Goal: Information Seeking & Learning: Check status

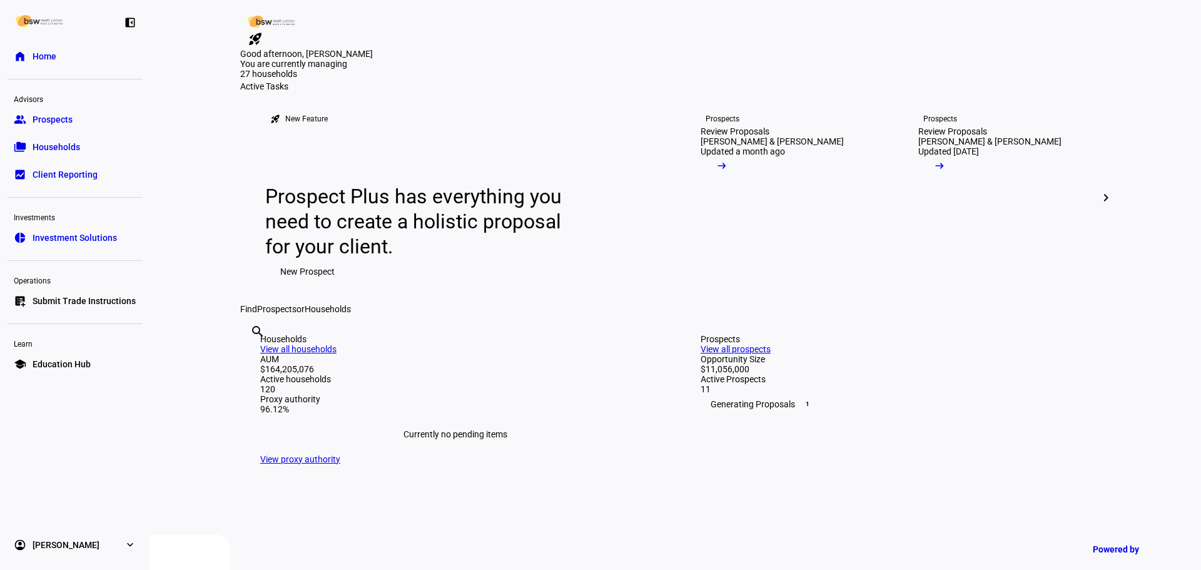
click at [260, 383] on div "search clear" at bounding box center [250, 348] width 20 height 69
click at [253, 356] on input "text" at bounding box center [251, 348] width 3 height 15
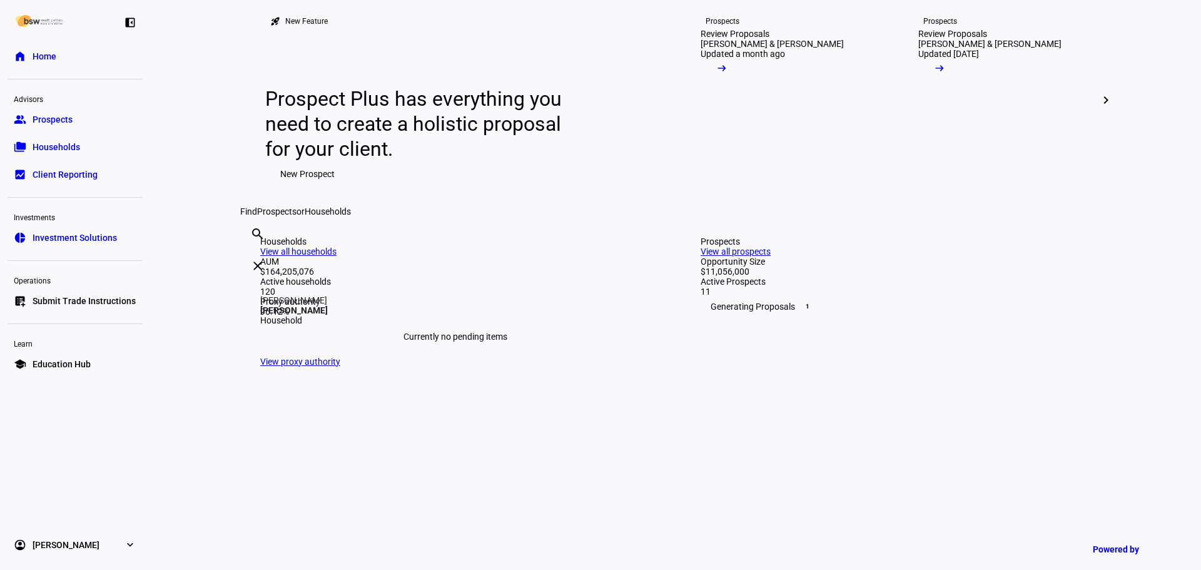
scroll to position [125, 0]
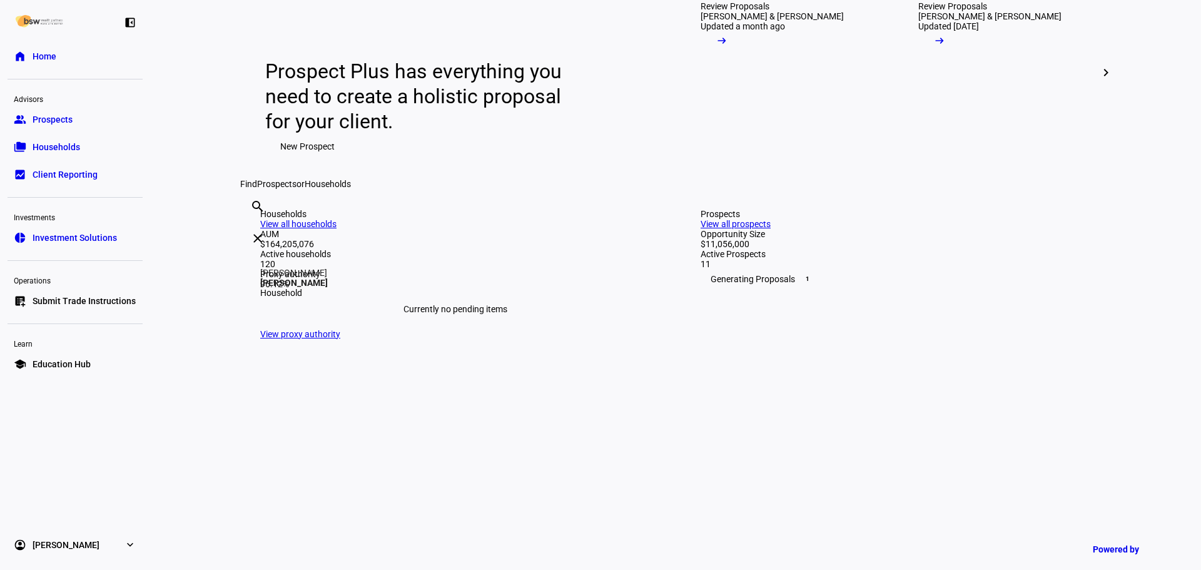
type input "[PERSON_NAME]"
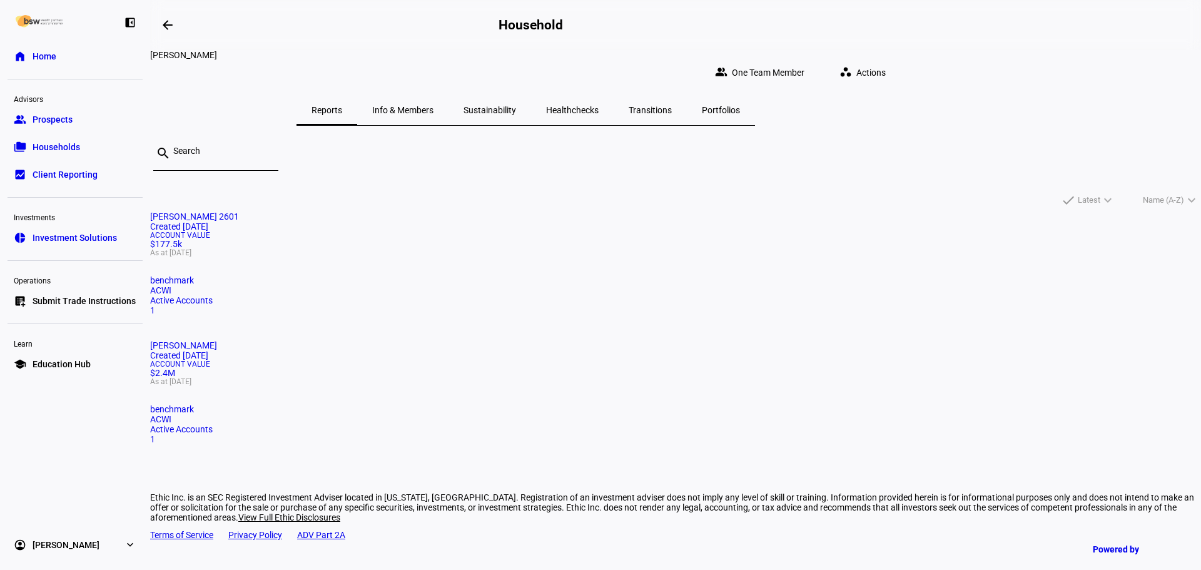
click at [617, 360] on span "Account Value" at bounding box center [675, 364] width 1051 height 8
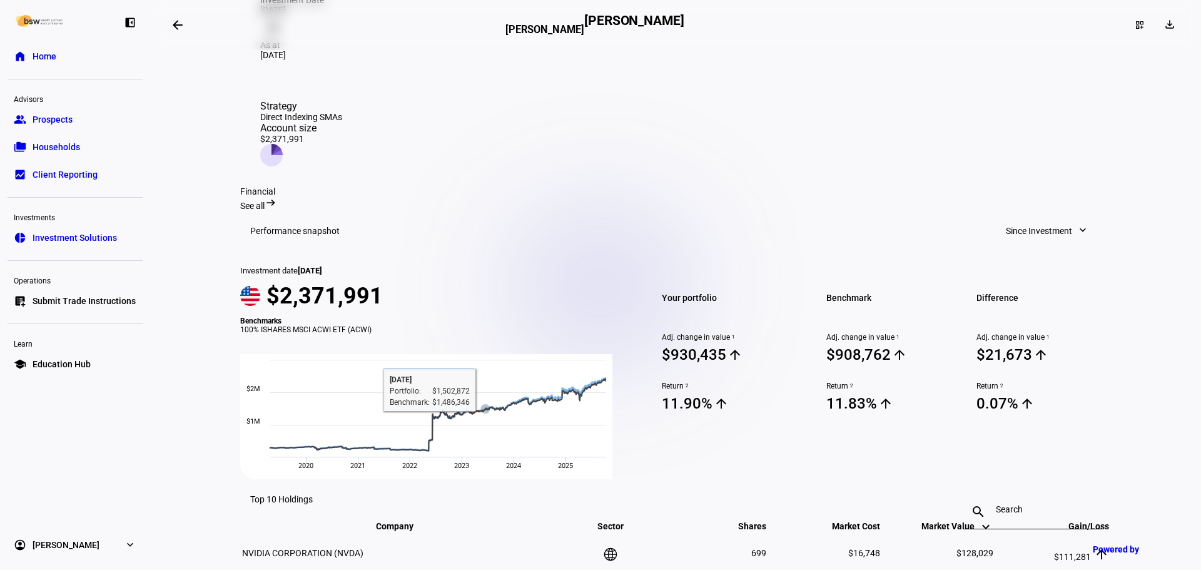
scroll to position [250, 0]
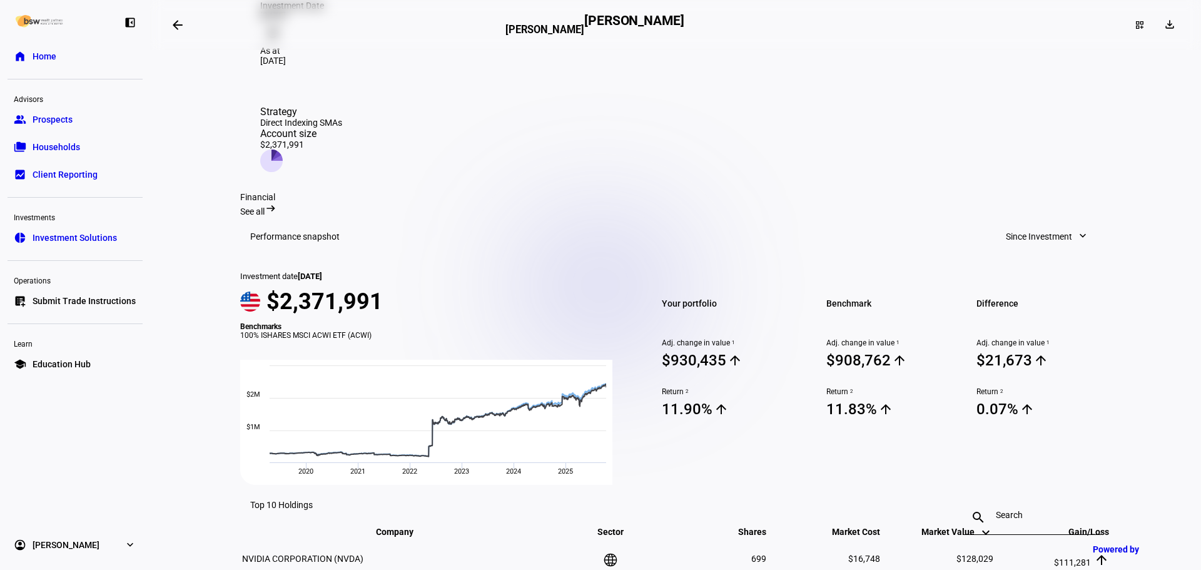
click at [1043, 238] on span "Since Investment" at bounding box center [1039, 236] width 66 height 25
click at [1047, 329] on div "Year to Date" at bounding box center [1043, 334] width 104 height 10
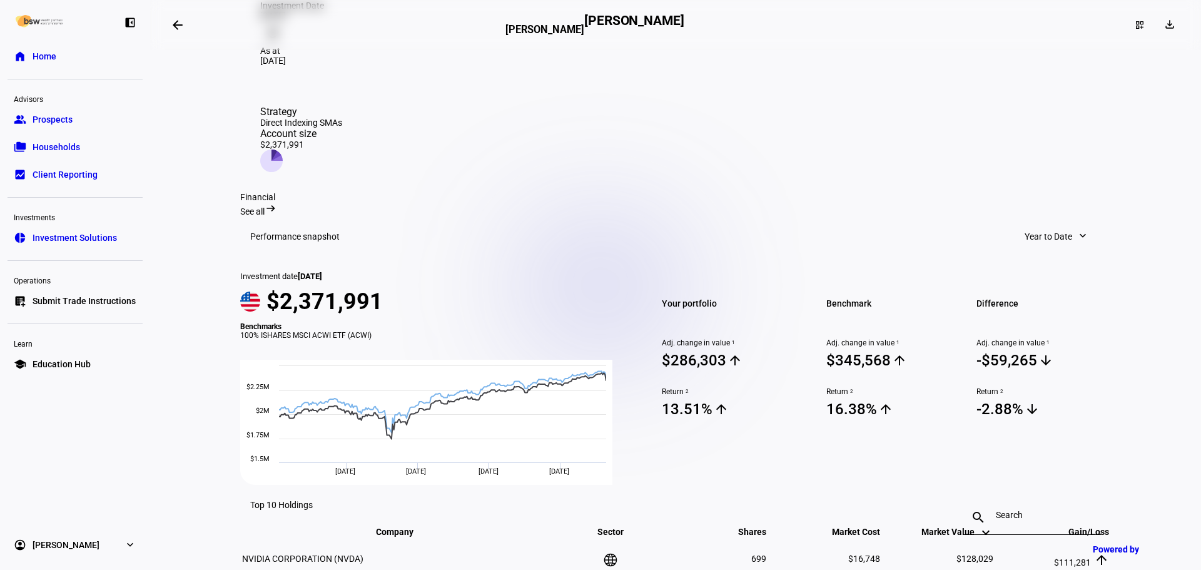
drag, startPoint x: 887, startPoint y: 469, endPoint x: 817, endPoint y: 466, distance: 70.2
click at [817, 466] on div "Benchmark Adj. change in value 1 $345,568 arrow_upward Return 2 16.38% arrow_up…" at bounding box center [887, 378] width 150 height 213
drag, startPoint x: 1033, startPoint y: 460, endPoint x: 956, endPoint y: 465, distance: 77.1
click at [962, 465] on div "Difference Adj. change in value 1 -$59,265 arrow_downward Return 2 -2.88% arrow…" at bounding box center [1037, 378] width 150 height 213
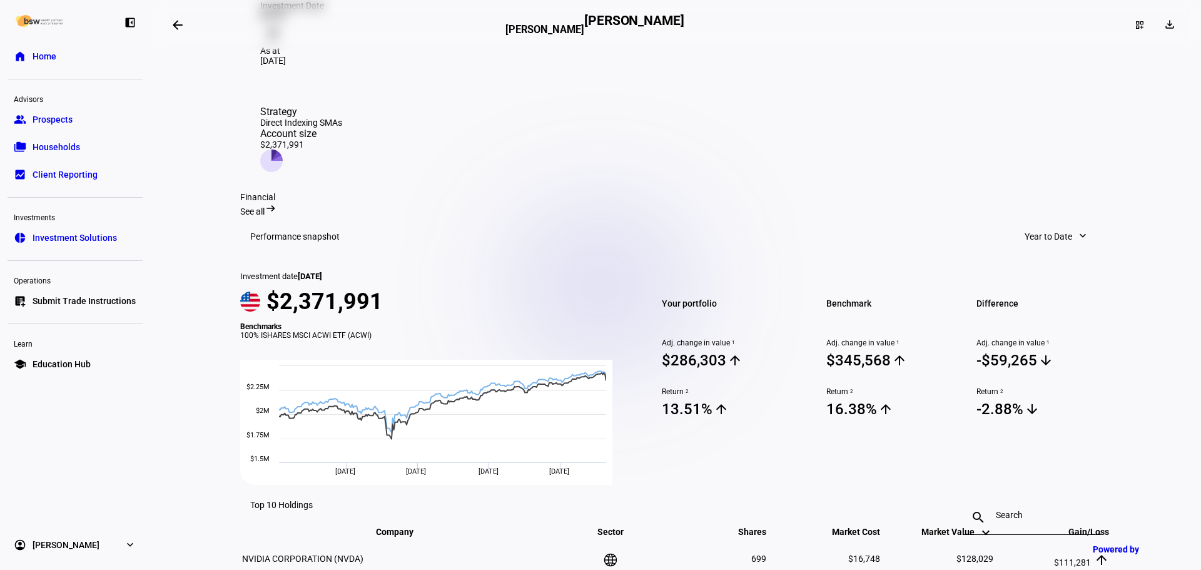
click at [962, 465] on div "Difference Adj. change in value 1 -$59,265 arrow_downward Return 2 -2.88% arrow…" at bounding box center [1037, 378] width 150 height 213
drag, startPoint x: 1028, startPoint y: 467, endPoint x: 1054, endPoint y: 468, distance: 26.3
click at [1054, 419] on span "-2.88% arrow_downward" at bounding box center [1044, 409] width 135 height 19
drag, startPoint x: 1039, startPoint y: 467, endPoint x: 946, endPoint y: 415, distance: 107.0
click at [946, 415] on div "Your portfolio Adj. change in value 1 $286,303 arrow_upward Return 2 13.51% arr…" at bounding box center [879, 378] width 464 height 213
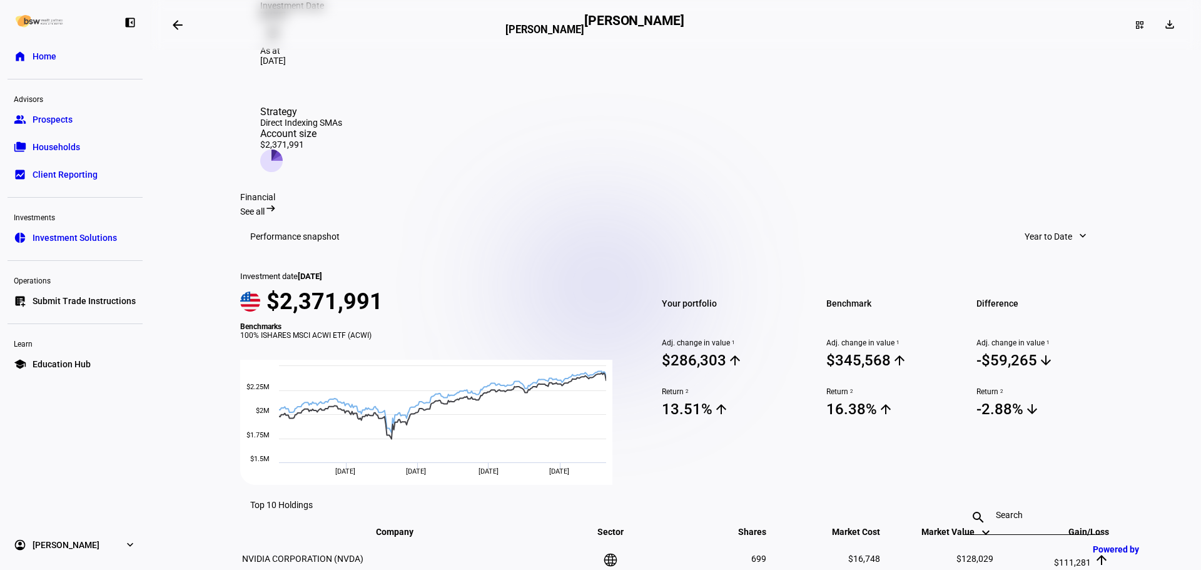
click at [946, 370] on span "$345,568 arrow_upward" at bounding box center [894, 360] width 135 height 19
drag, startPoint x: 1040, startPoint y: 477, endPoint x: 980, endPoint y: 421, distance: 82.3
click at [980, 421] on div "Difference Adj. change in value 1 -$59,265 arrow_downward Return 2 -2.88% arrow…" at bounding box center [1037, 378] width 150 height 213
click at [977, 347] on span "Adj. change in value 1" at bounding box center [1044, 343] width 135 height 9
drag, startPoint x: 967, startPoint y: 390, endPoint x: 1068, endPoint y: 463, distance: 124.5
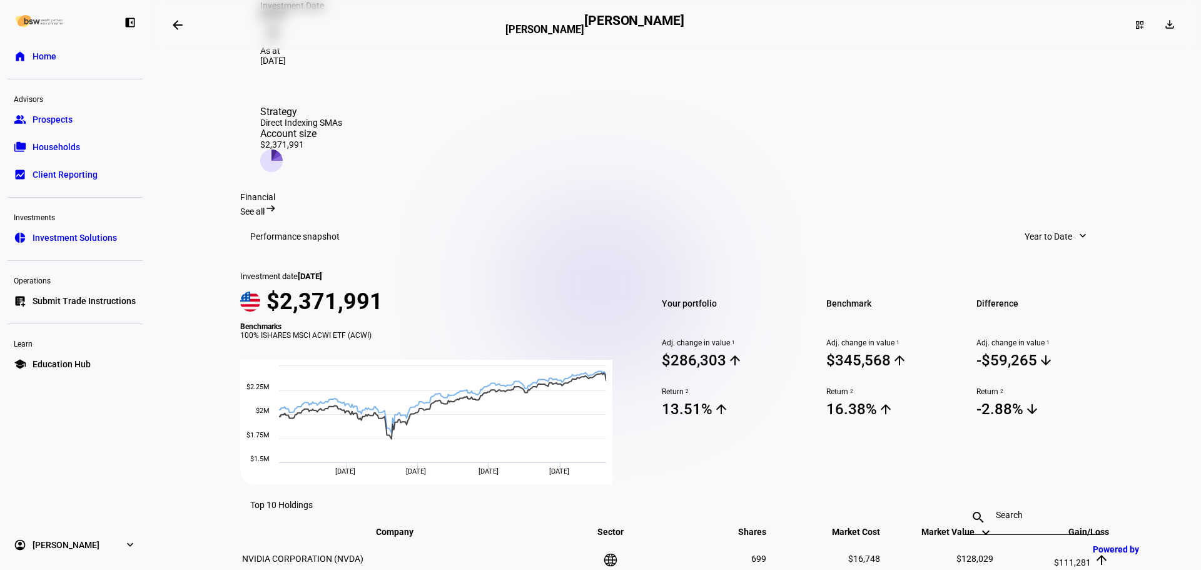
click at [1068, 463] on div "Difference Adj. change in value 1 -$59,265 arrow_downward Return 2 -2.88% arrow…" at bounding box center [1037, 378] width 150 height 213
click at [1068, 419] on span "-2.88% arrow_downward" at bounding box center [1044, 409] width 135 height 19
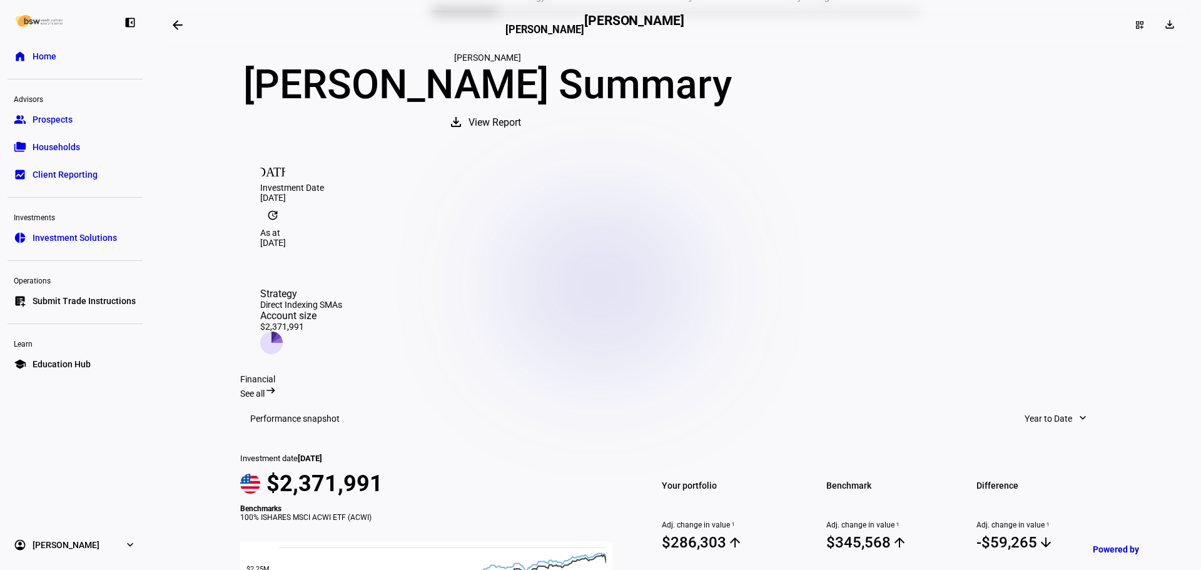
scroll to position [313, 0]
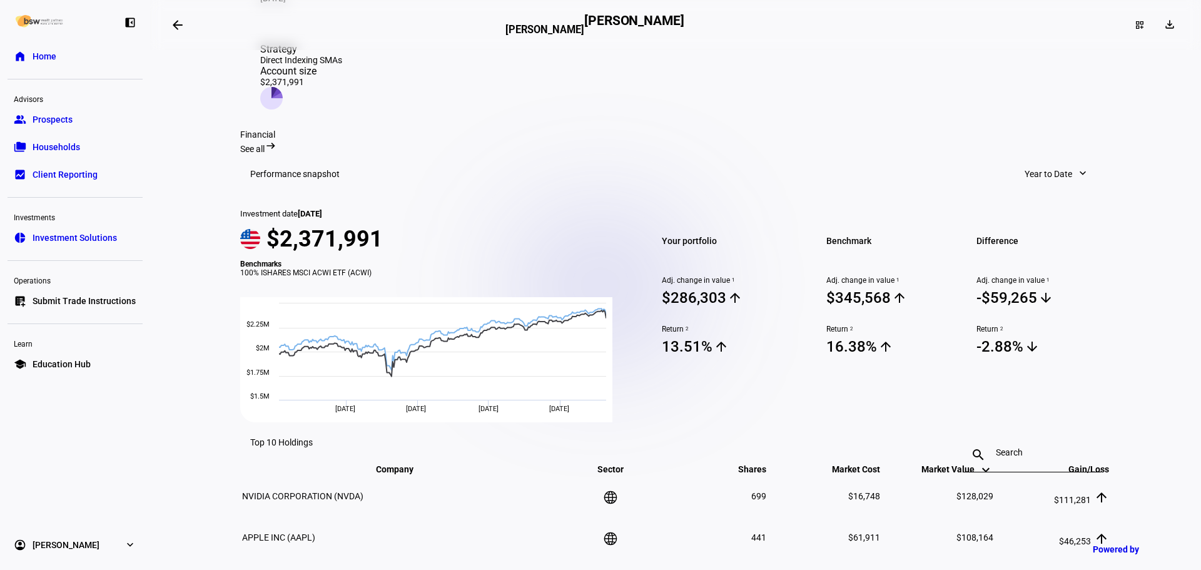
click at [1073, 168] on span at bounding box center [1057, 173] width 89 height 25
click at [1064, 386] on div "Since Investment" at bounding box center [1063, 391] width 104 height 10
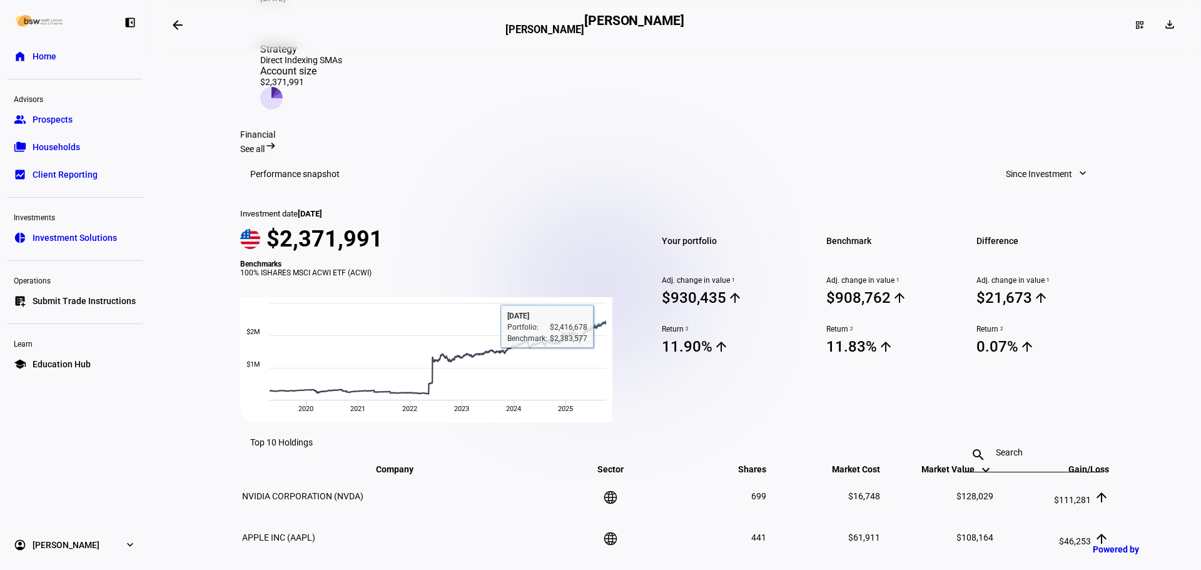
click at [1058, 177] on span "Since Investment" at bounding box center [1039, 173] width 66 height 25
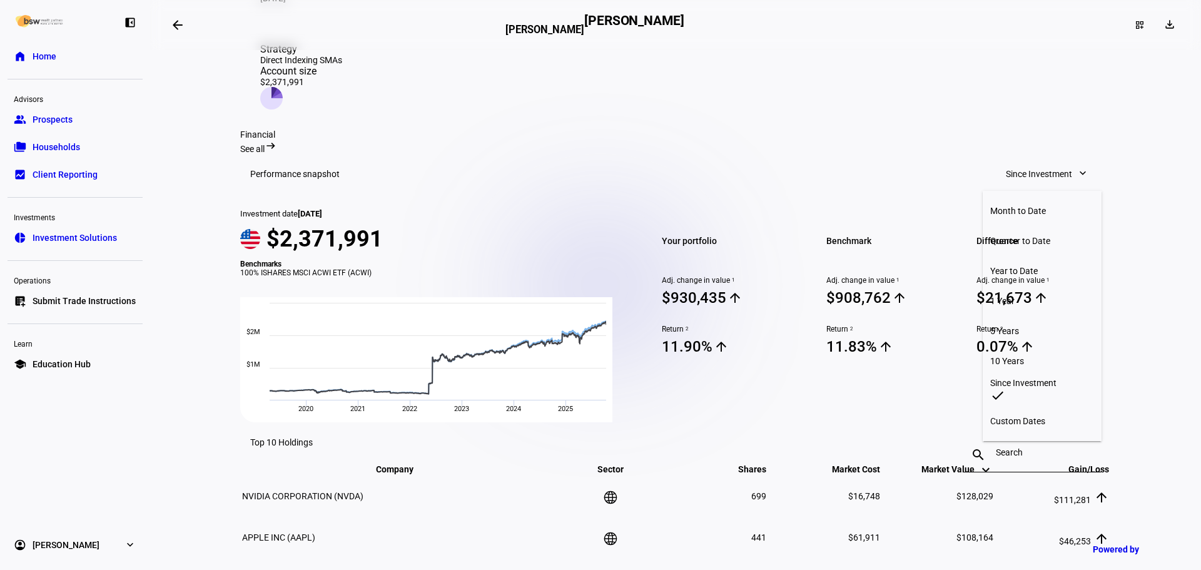
click at [1047, 286] on button "1 Year" at bounding box center [1042, 301] width 119 height 30
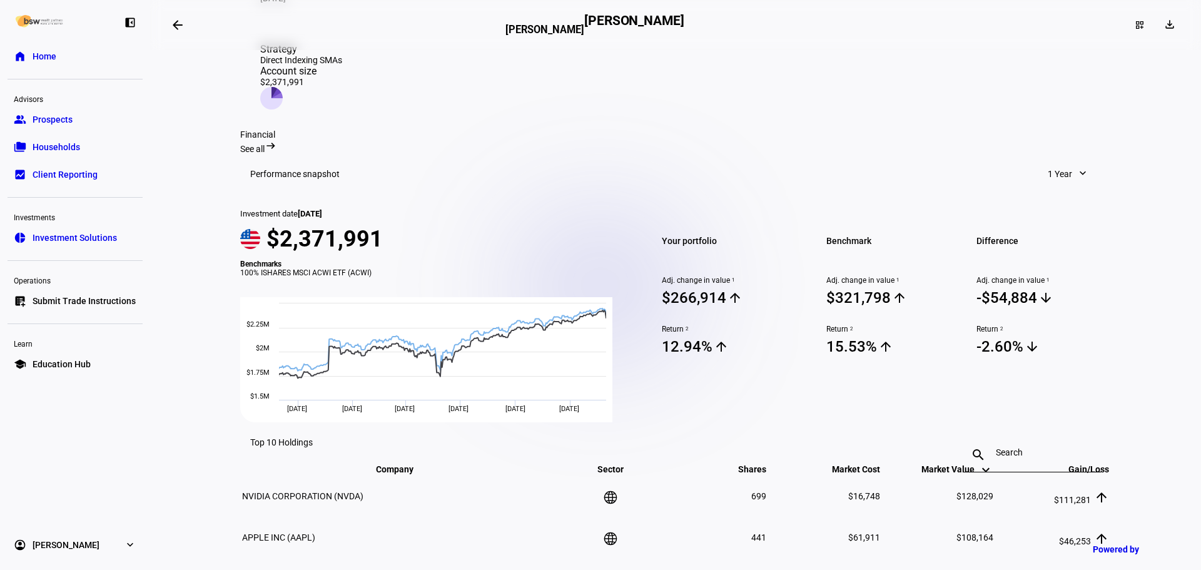
click at [1055, 180] on span "1 Year" at bounding box center [1060, 173] width 24 height 25
click at [292, 375] on div at bounding box center [600, 285] width 1201 height 570
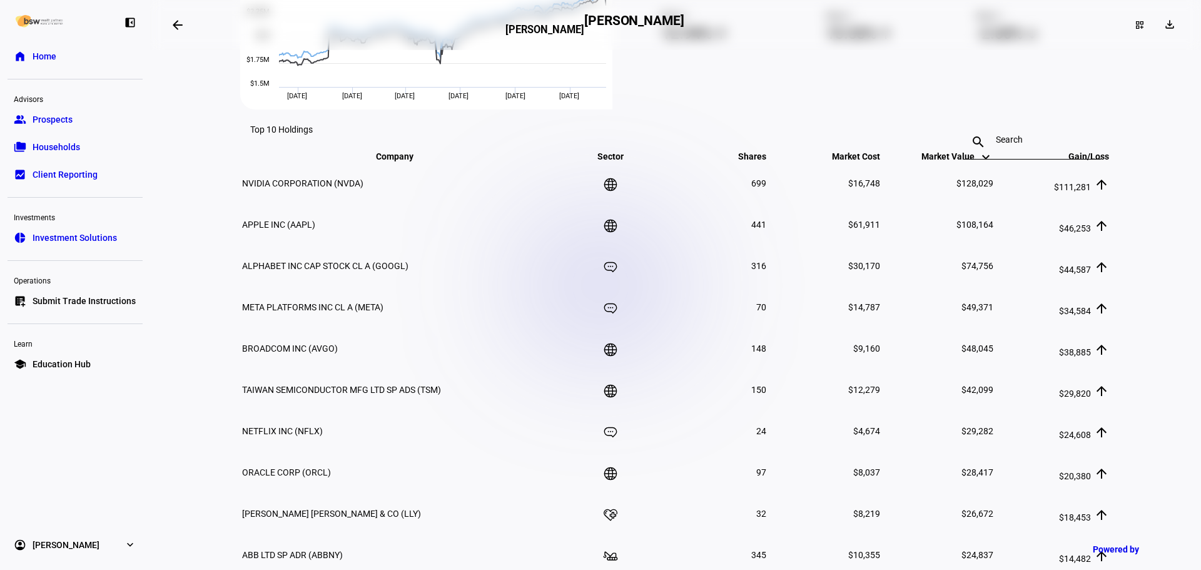
scroll to position [250, 0]
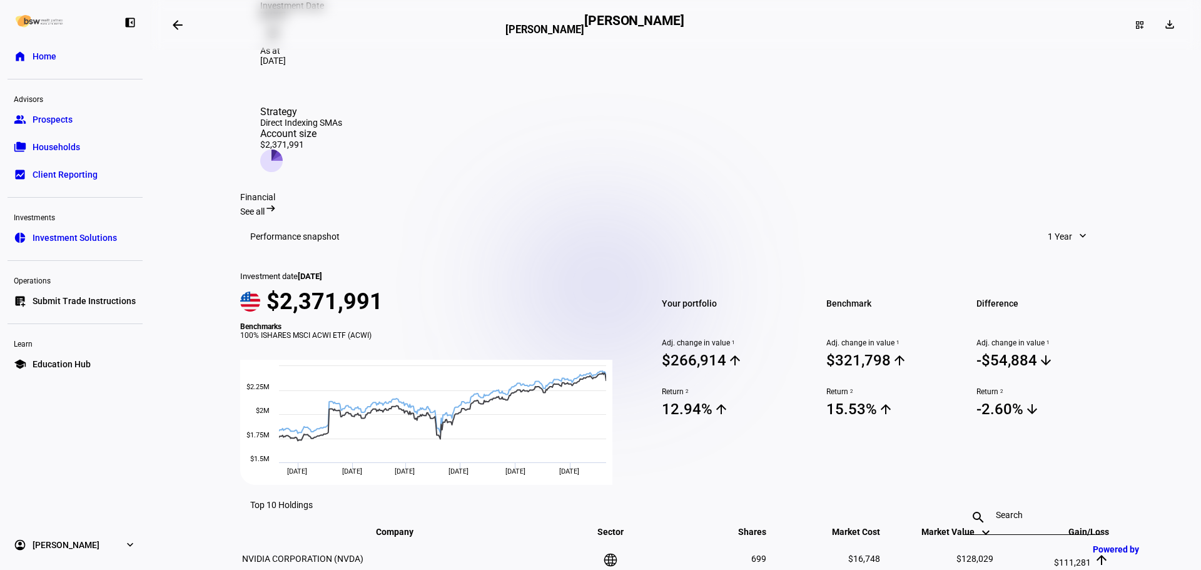
click at [1087, 240] on span at bounding box center [1069, 236] width 66 height 25
click at [1069, 389] on div "5 Years" at bounding box center [1085, 394] width 104 height 10
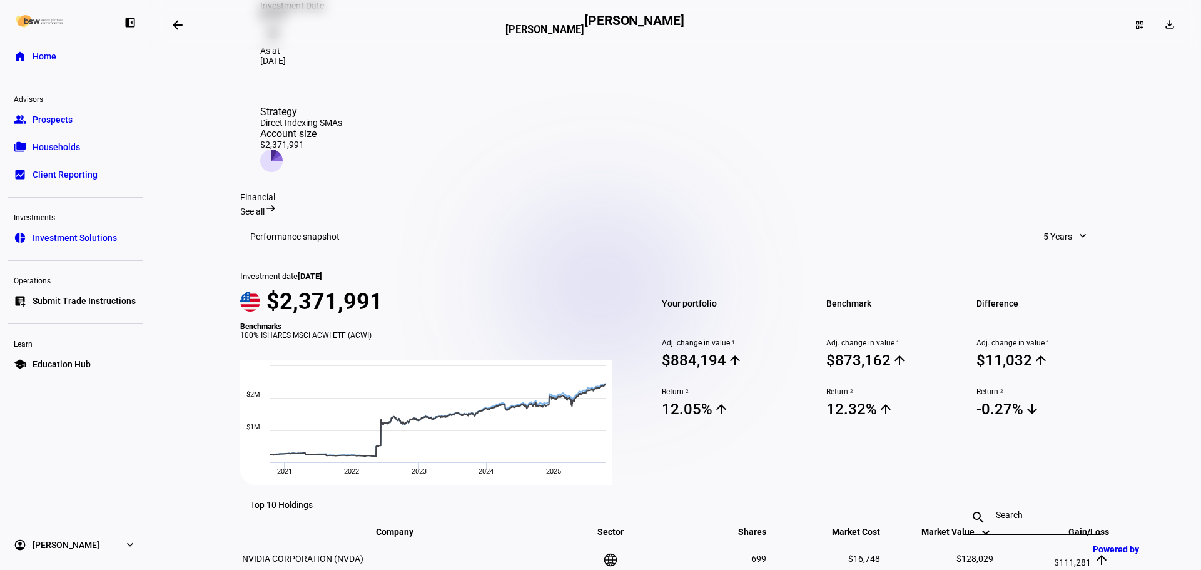
scroll to position [0, 0]
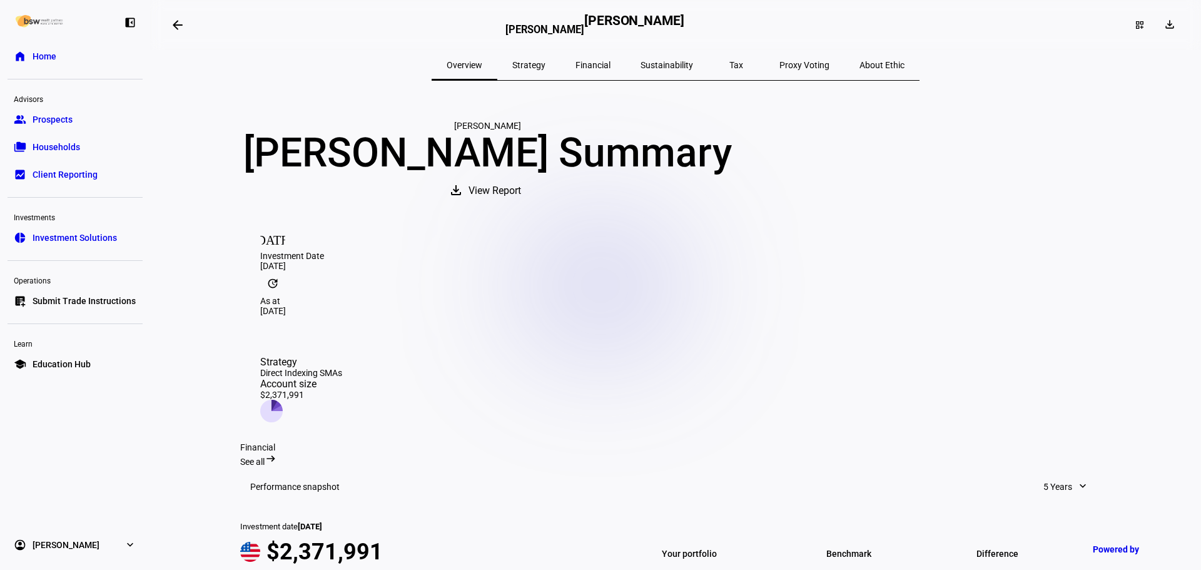
click at [49, 51] on span "Home" at bounding box center [45, 56] width 24 height 13
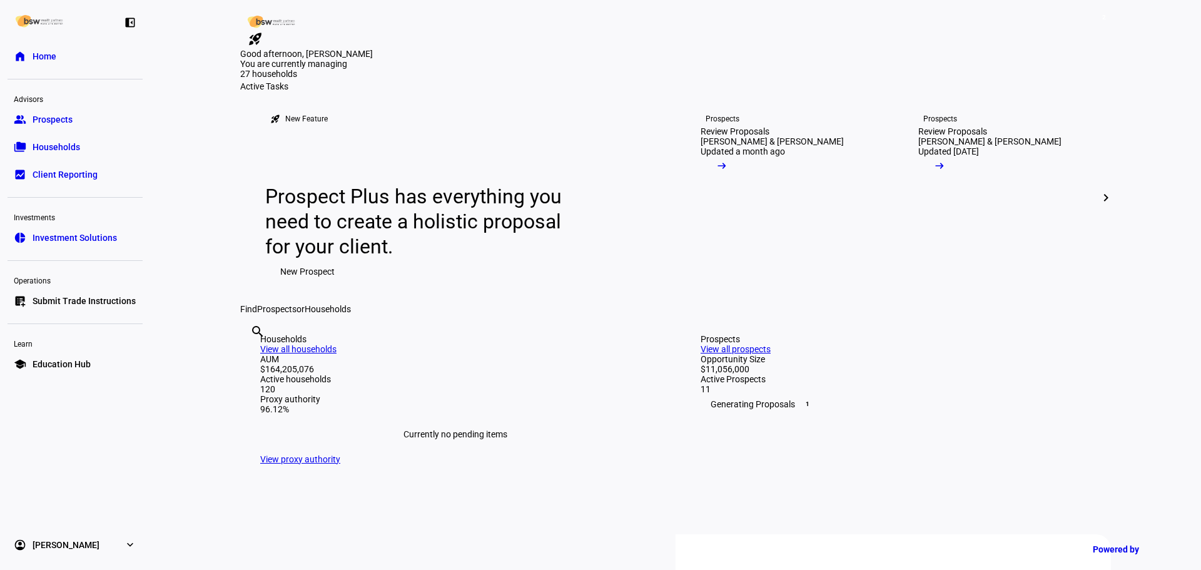
click at [253, 356] on input "text" at bounding box center [251, 348] width 3 height 15
type input "steg"
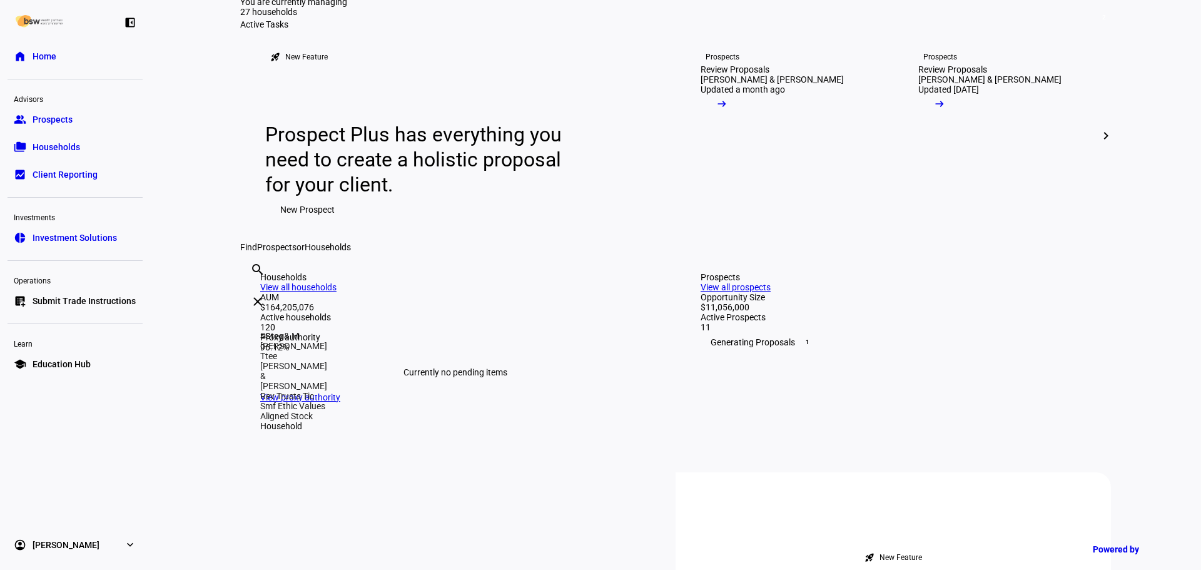
scroll to position [125, 0]
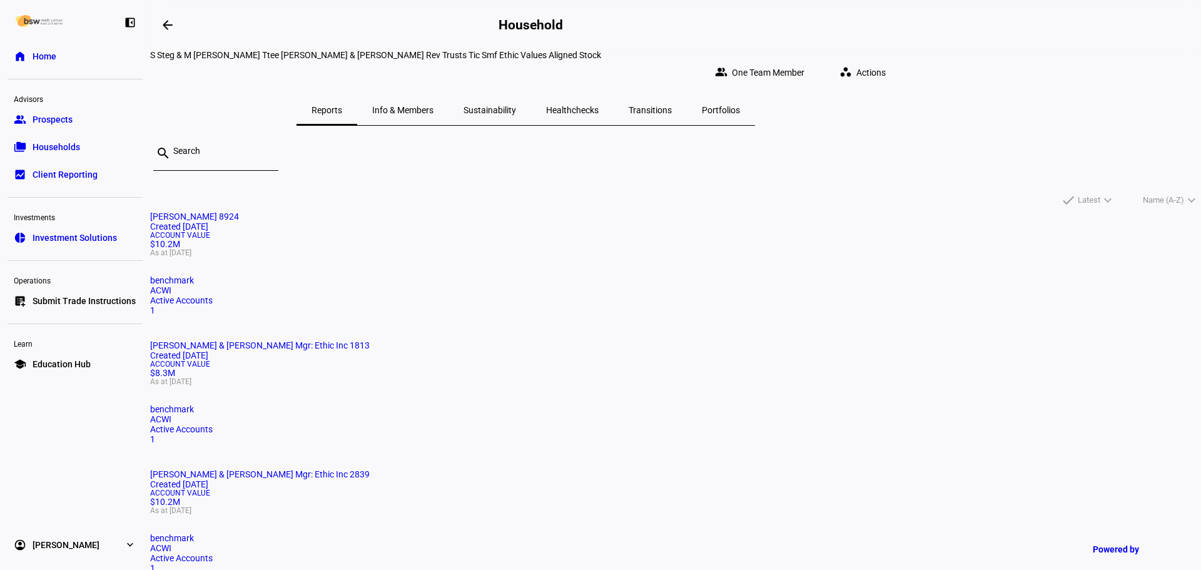
click at [416, 232] on mat-card-title "[PERSON_NAME] 8924 Created [DATE]" at bounding box center [675, 222] width 1051 height 20
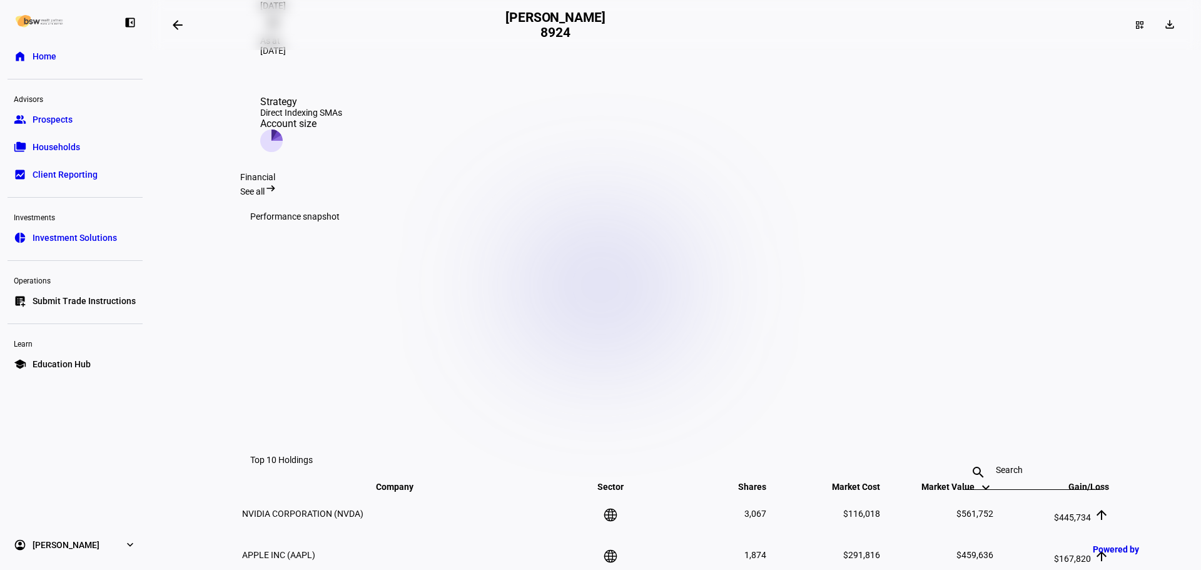
scroll to position [290, 0]
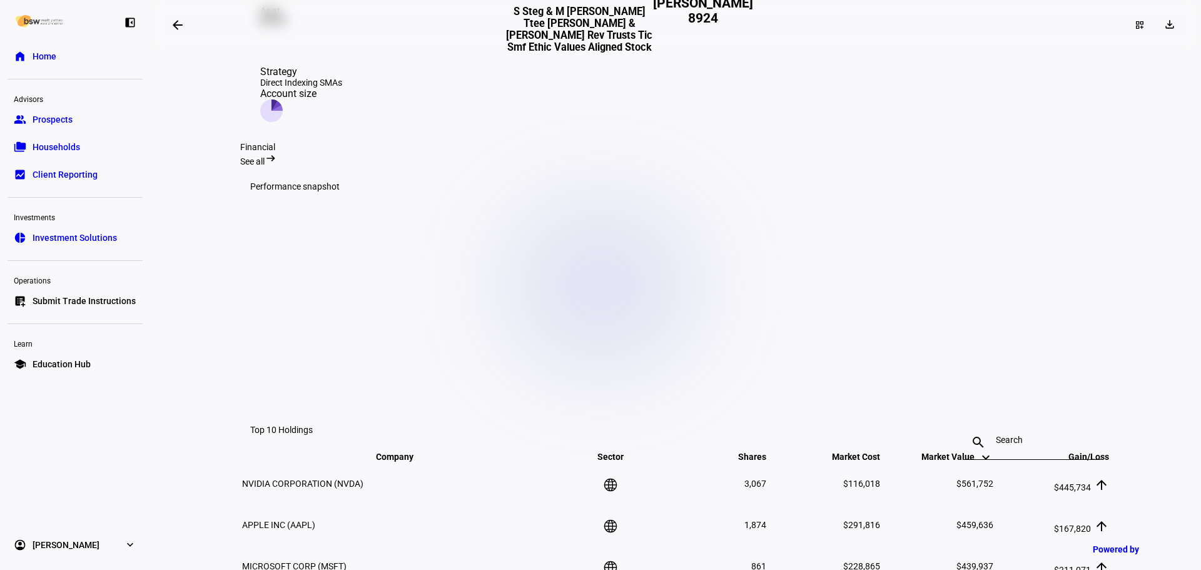
click at [1134, 230] on eth-layout-page-content "arrow_backwards S Steg & M Gallardo Ttee Steg & Gallardo Rev Trusts Tic Smf Eth…" at bounding box center [675, 285] width 1051 height 570
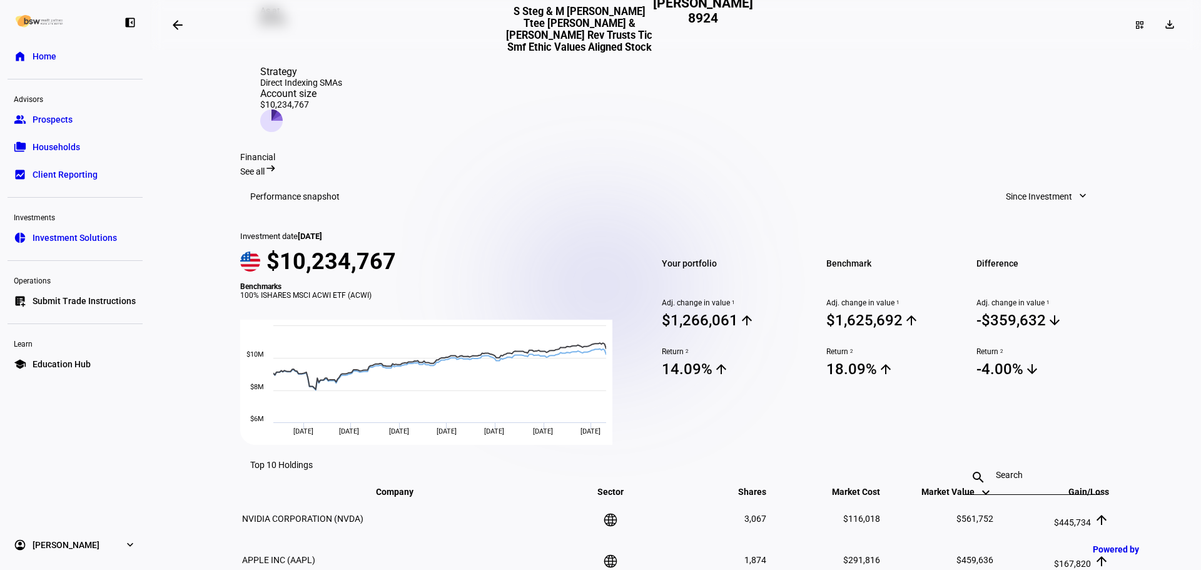
click at [1067, 217] on mat-toolbar "Performance snapshot Since Investment expand_more" at bounding box center [675, 196] width 871 height 40
click at [1074, 209] on span at bounding box center [1048, 196] width 108 height 25
click at [1079, 229] on div at bounding box center [600, 285] width 1201 height 570
click at [1079, 209] on span at bounding box center [1048, 196] width 108 height 25
click at [1079, 229] on div at bounding box center [600, 285] width 1201 height 570
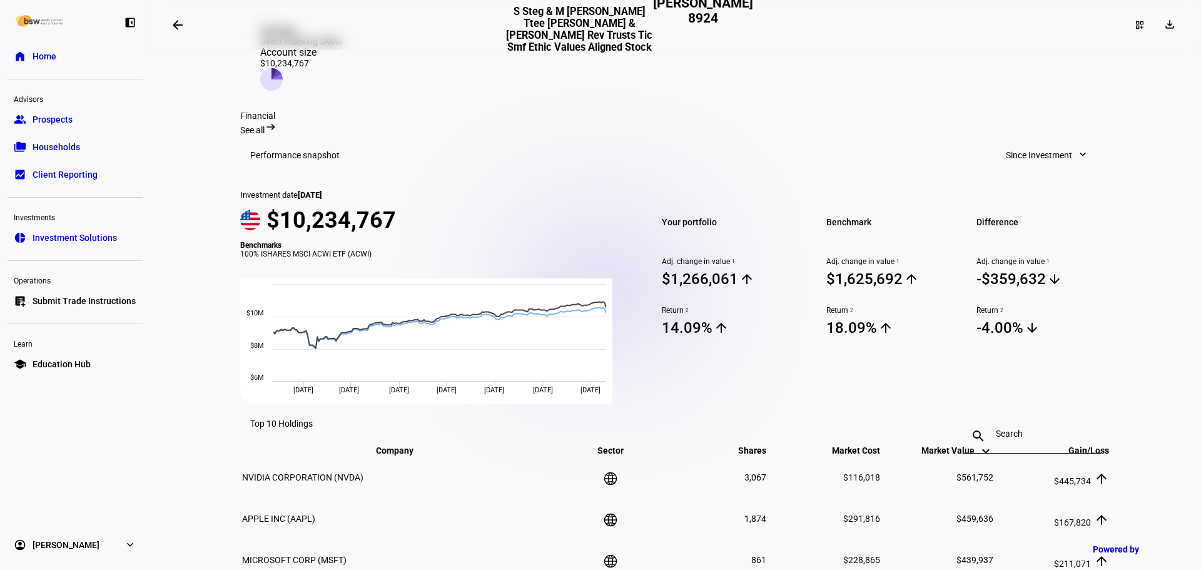
scroll to position [353, 0]
